Goal: Check status: Check status

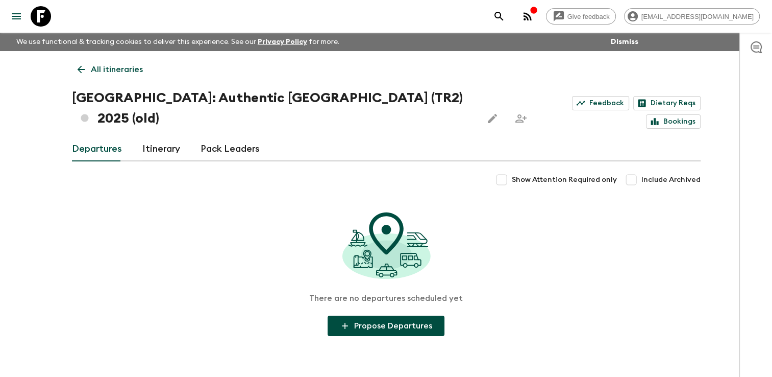
click at [77, 69] on icon at bounding box center [81, 69] width 11 height 11
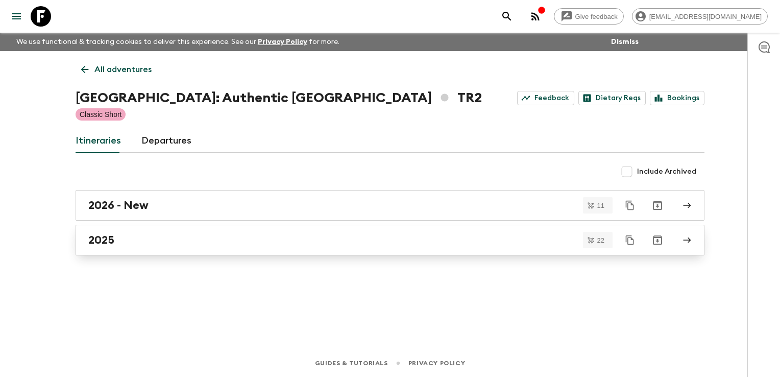
click at [116, 238] on div "2025" at bounding box center [380, 239] width 584 height 13
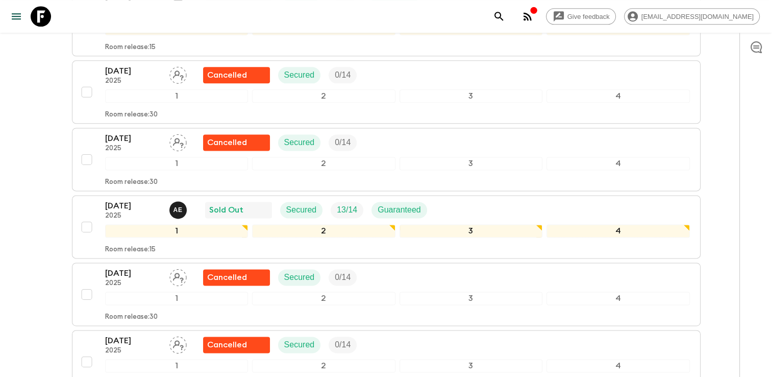
scroll to position [1327, 0]
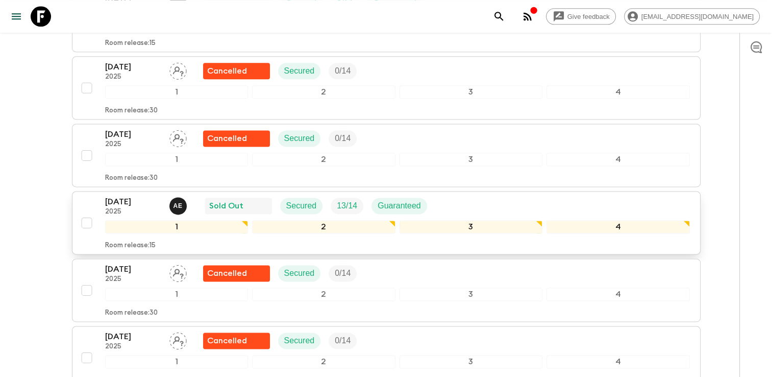
click at [475, 195] on div "[DATE] 2025 A E Sold Out Secured 13 / 14 Guaranteed" at bounding box center [397, 205] width 585 height 20
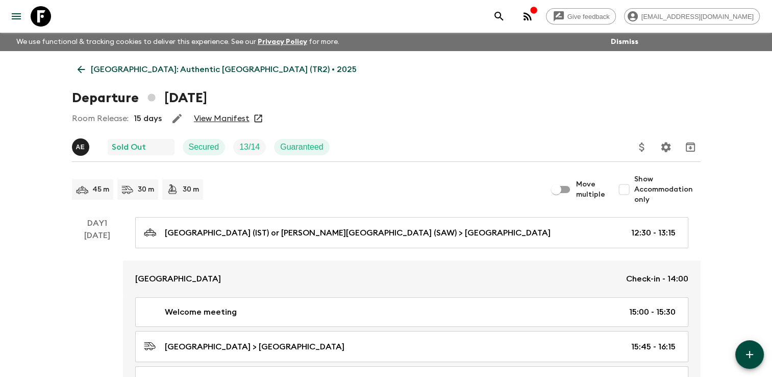
click at [221, 121] on link "View Manifest" at bounding box center [222, 118] width 56 height 10
